Goal: Information Seeking & Learning: Compare options

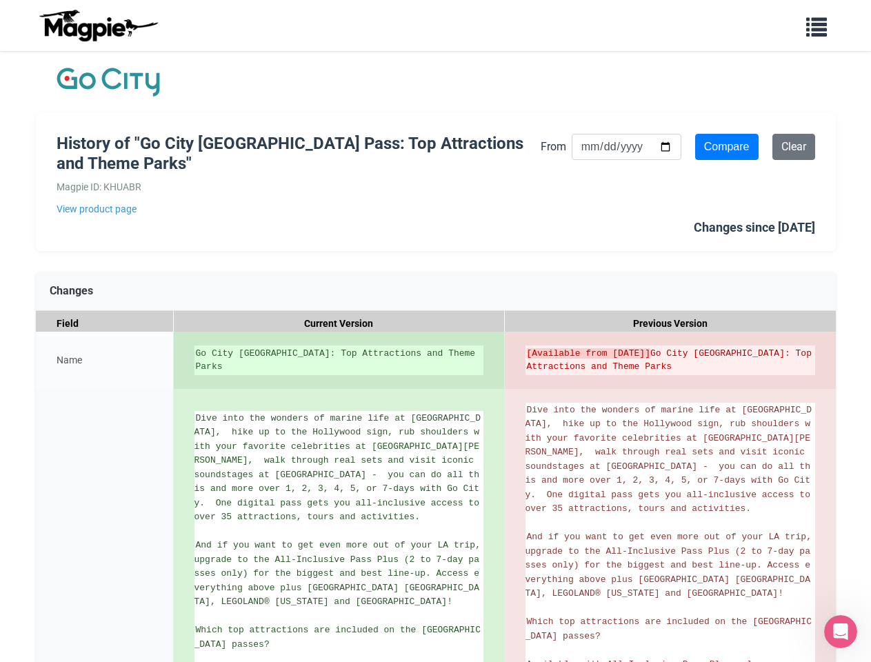
click at [435, 332] on div "Go City [GEOGRAPHIC_DATA]: Top Attractions and Theme Parks" at bounding box center [339, 360] width 331 height 57
click at [727, 147] on input "Compare" at bounding box center [726, 147] width 63 height 26
click at [491, 345] on icon at bounding box center [491, 344] width 12 height 12
click at [822, 345] on icon at bounding box center [822, 344] width 12 height 12
click at [491, 402] on icon at bounding box center [491, 402] width 12 height 12
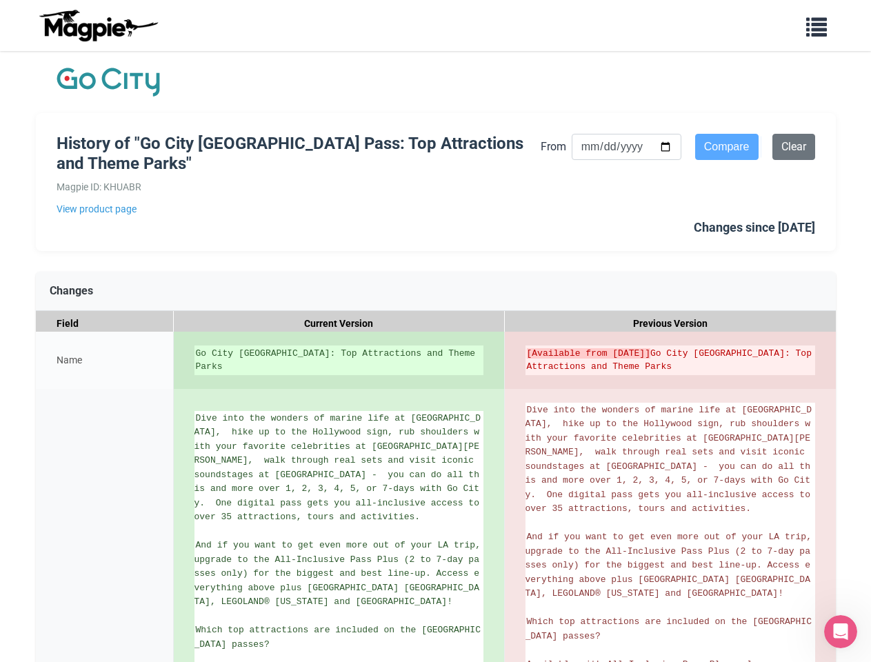
click at [822, 402] on icon at bounding box center [822, 402] width 12 height 12
click at [840, 631] on icon "Open Intercom Messenger" at bounding box center [840, 631] width 23 height 23
